Goal: Information Seeking & Learning: Learn about a topic

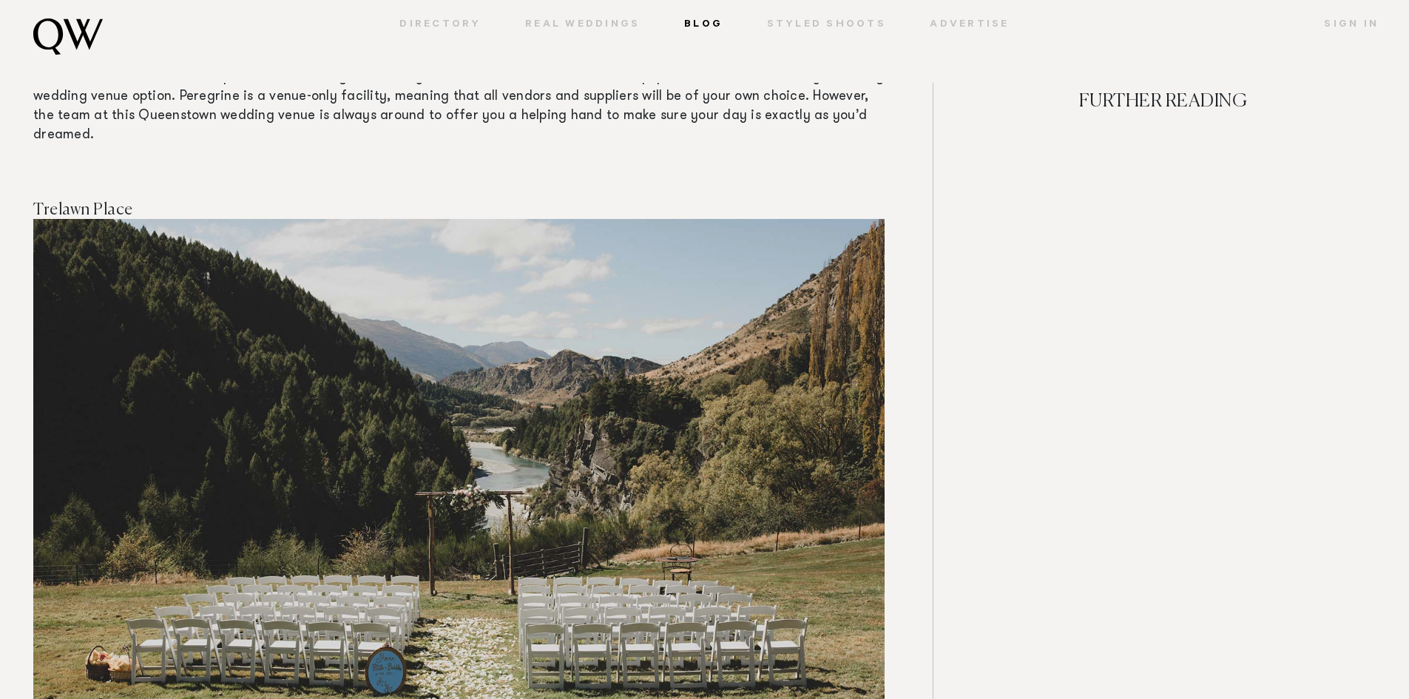
scroll to position [8657, 0]
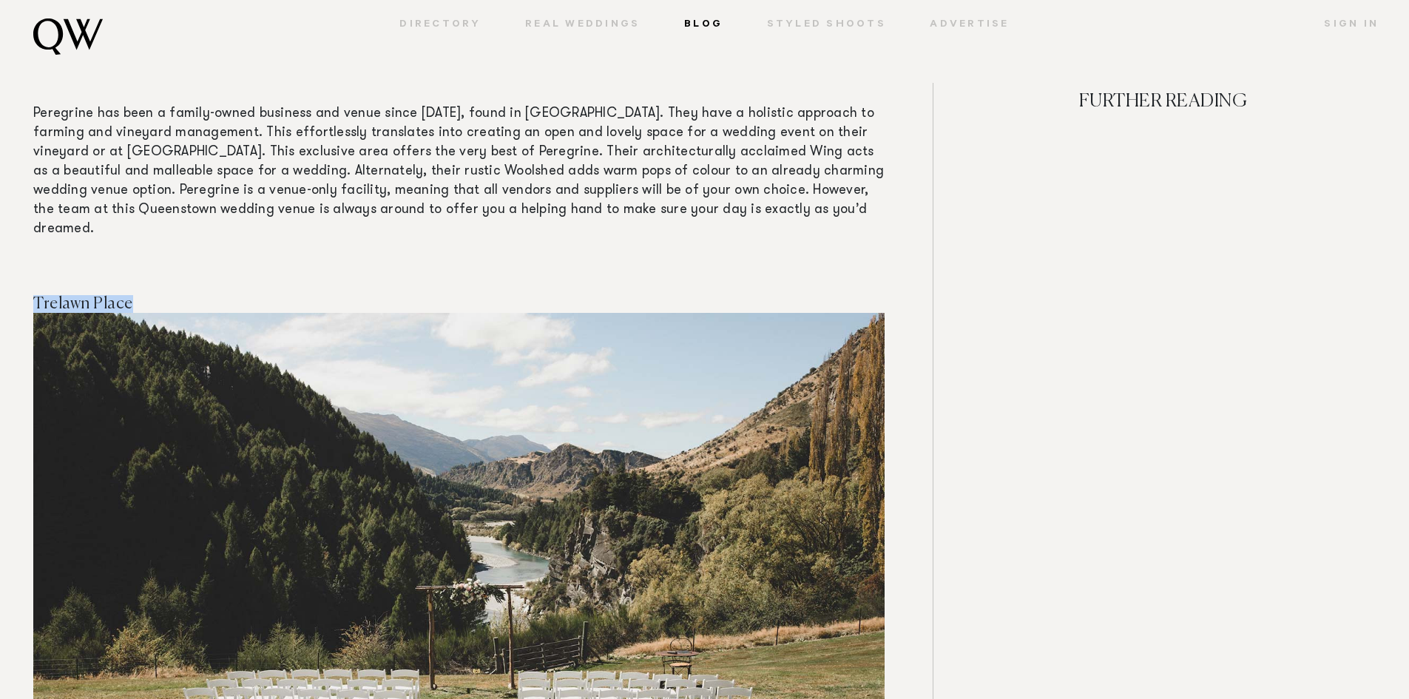
drag, startPoint x: 126, startPoint y: 144, endPoint x: 34, endPoint y: 132, distance: 92.5
copy span "Trelawn Place"
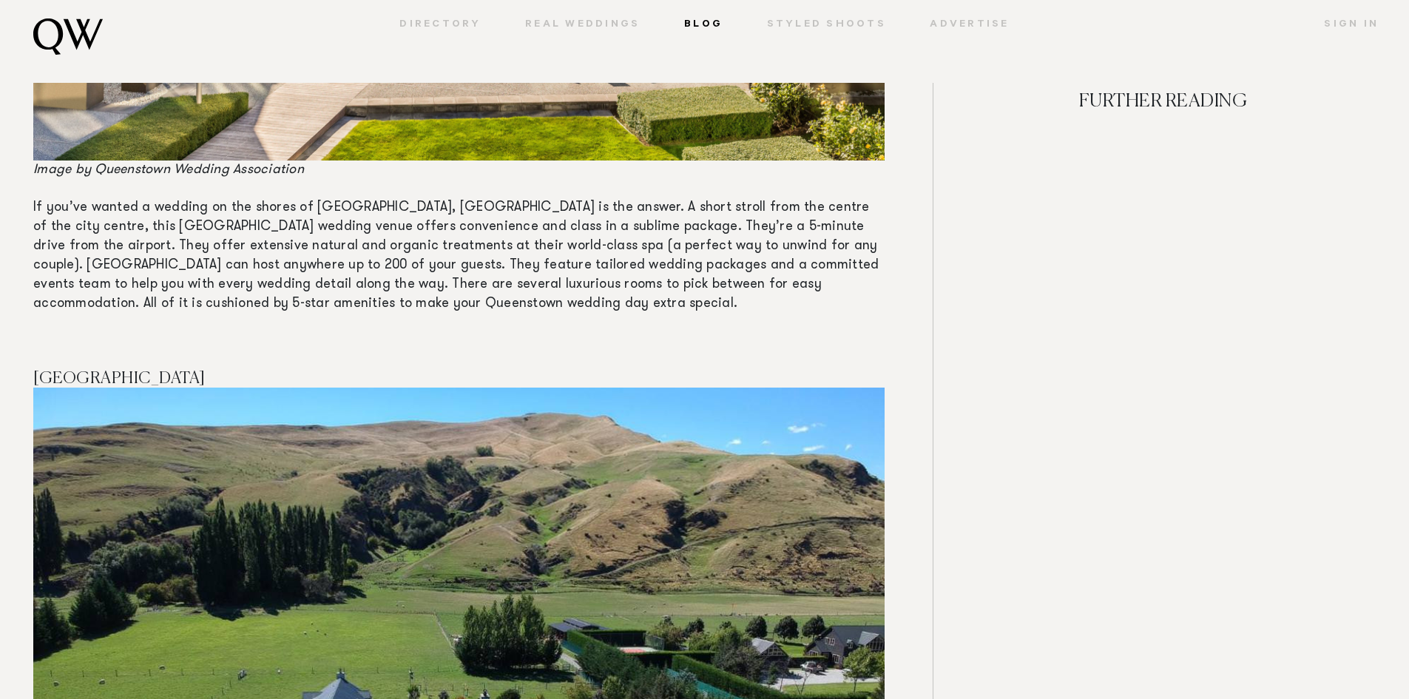
scroll to position [12504, 0]
drag, startPoint x: 221, startPoint y: 201, endPoint x: 16, endPoint y: 198, distance: 205.0
copy span "[GEOGRAPHIC_DATA]"
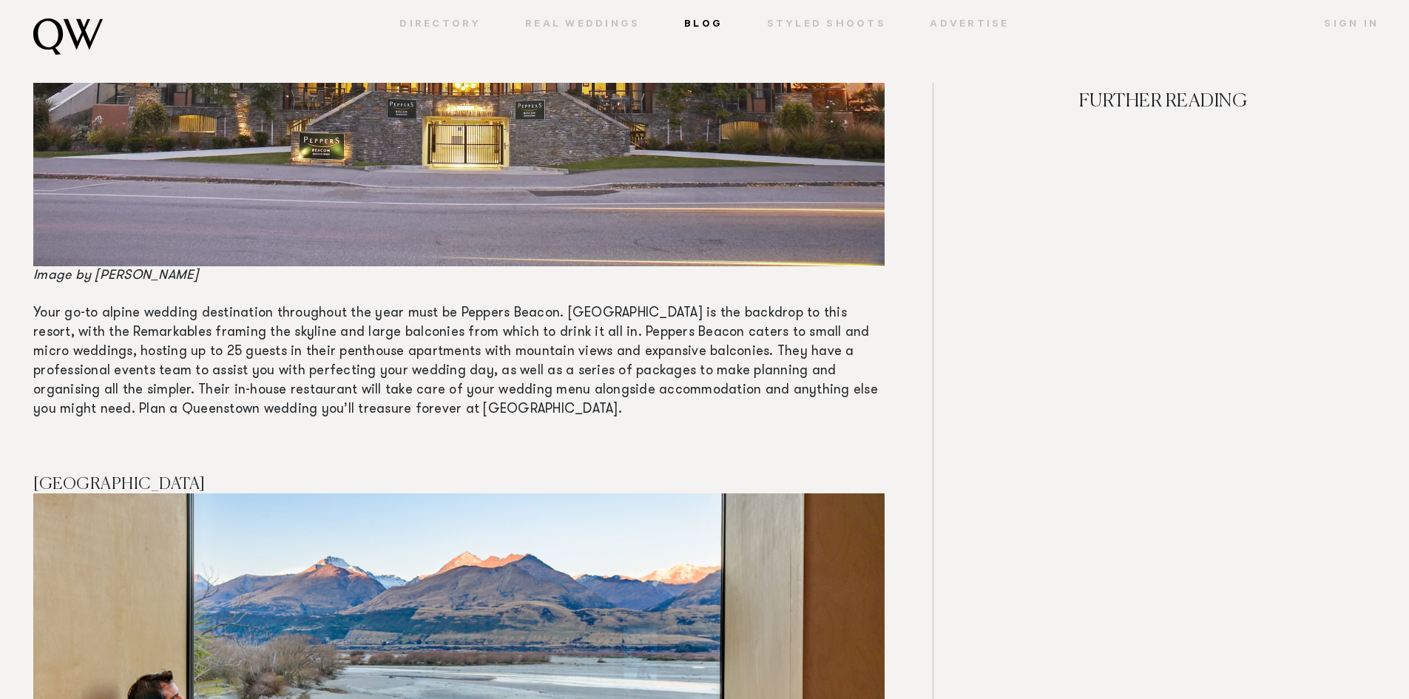
scroll to position [14206, 0]
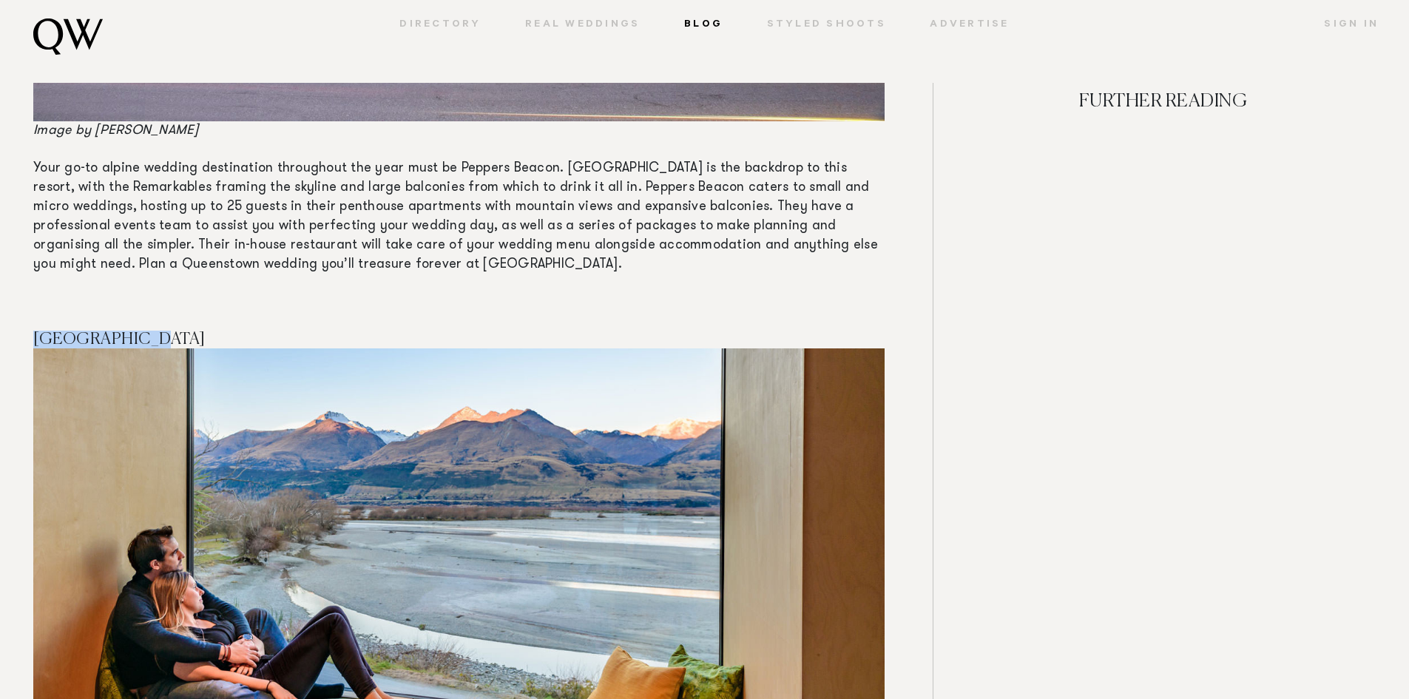
drag, startPoint x: 148, startPoint y: 159, endPoint x: 18, endPoint y: 155, distance: 129.5
copy span "[GEOGRAPHIC_DATA]"
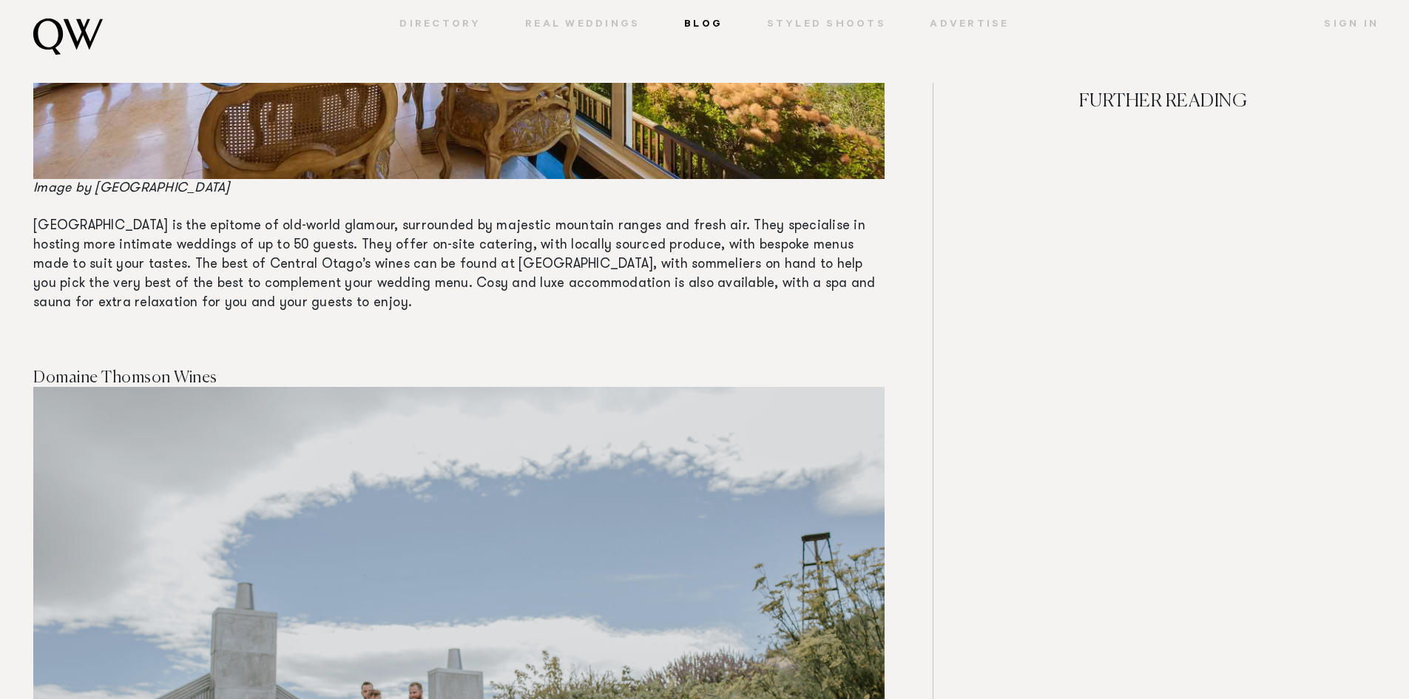
scroll to position [18793, 0]
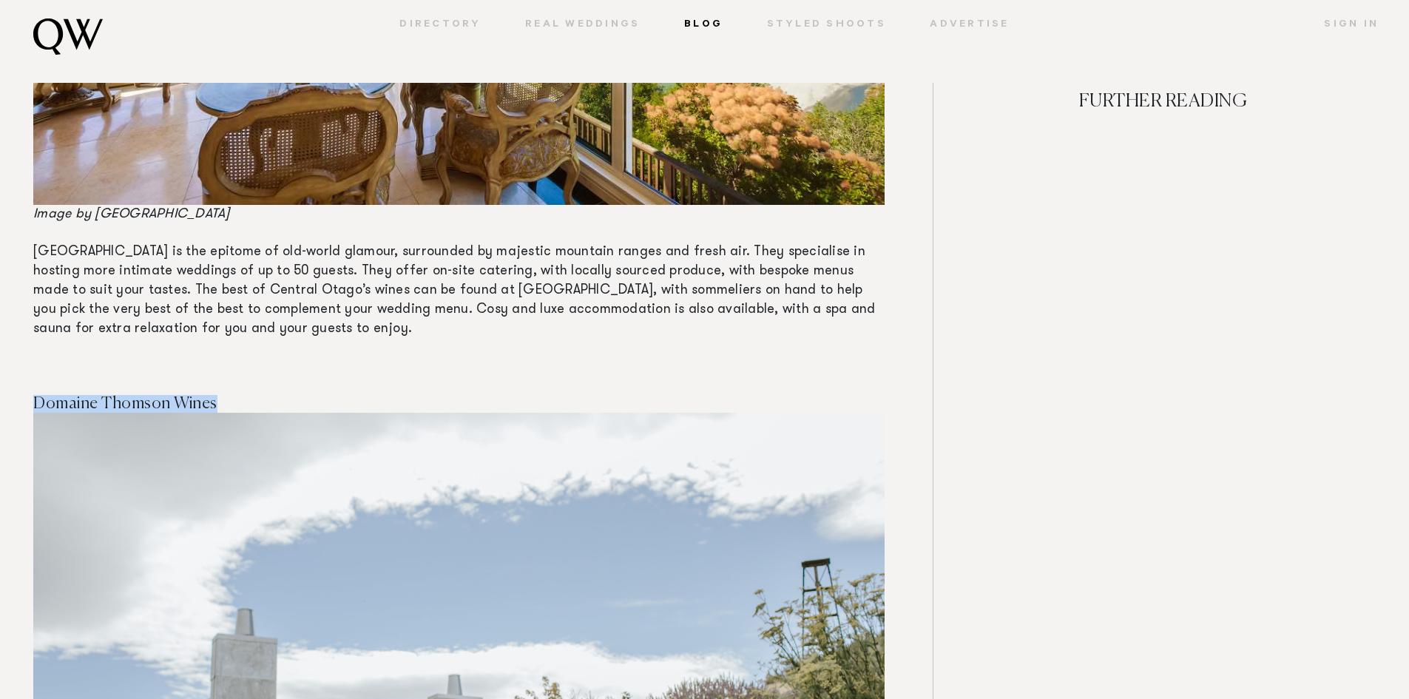
drag, startPoint x: 230, startPoint y: 202, endPoint x: 19, endPoint y: 189, distance: 211.2
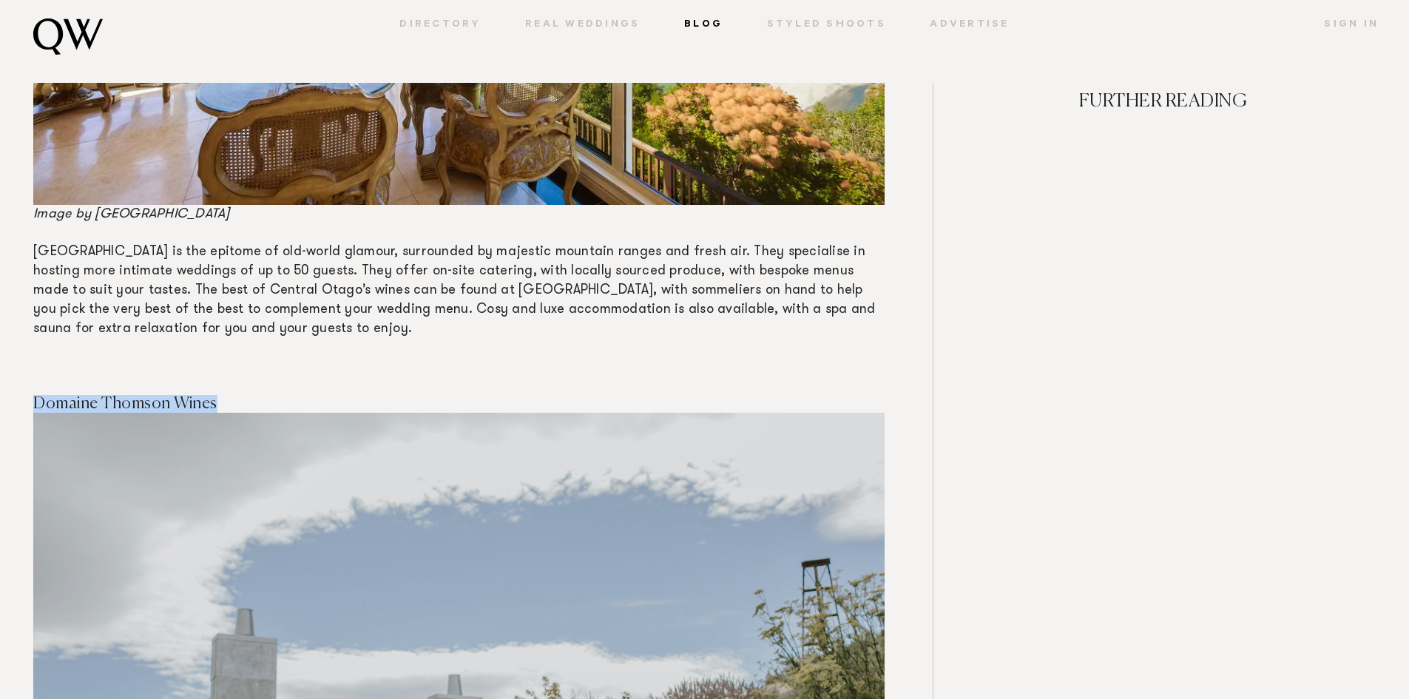
copy span "Domaine Thomson Wines"
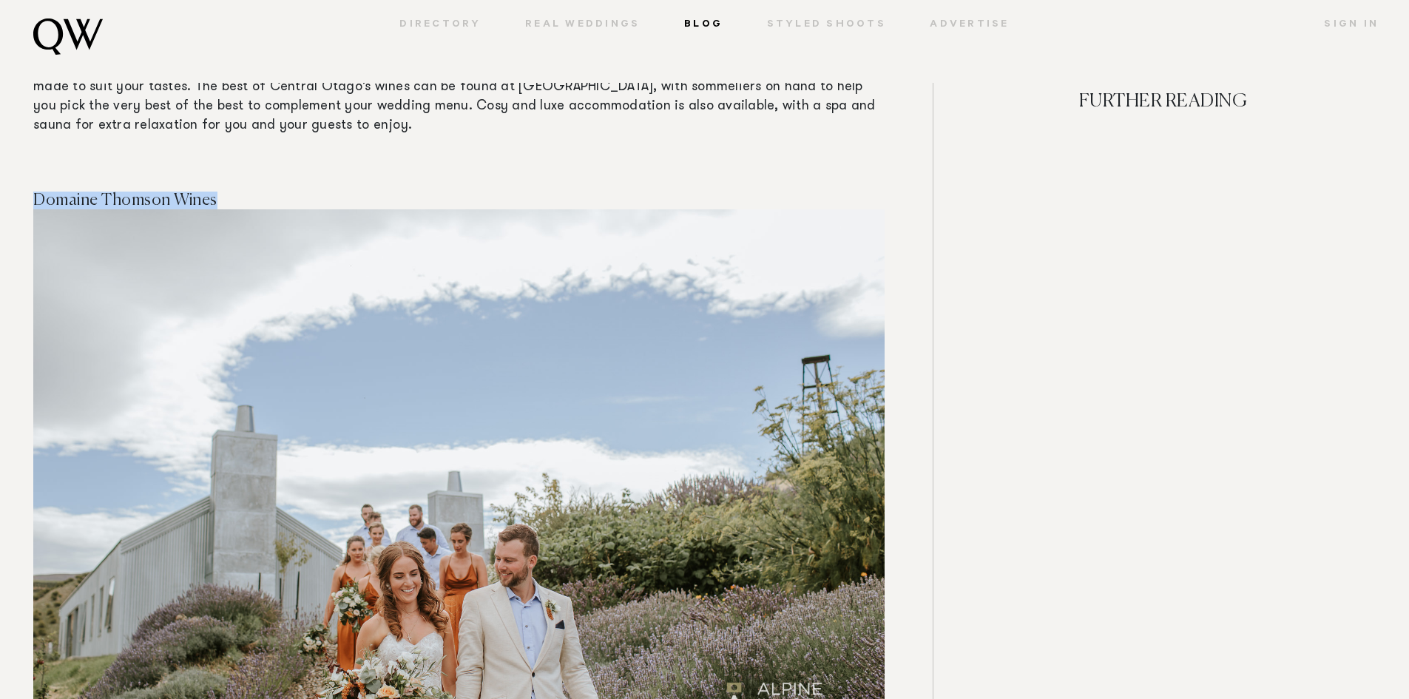
scroll to position [19237, 0]
